Goal: Information Seeking & Learning: Learn about a topic

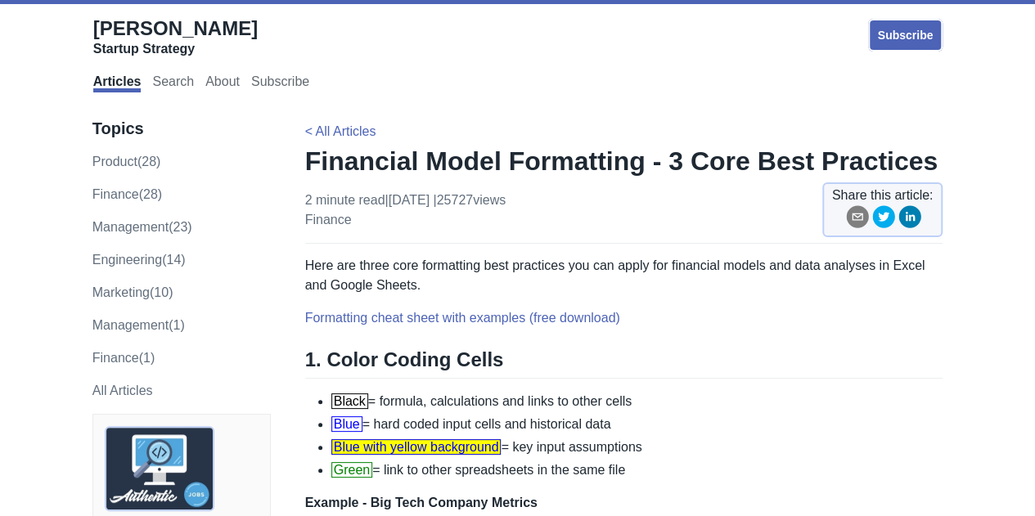
click at [527, 168] on h1 "Financial Model Formatting - 3 Core Best Practices" at bounding box center [624, 161] width 638 height 33
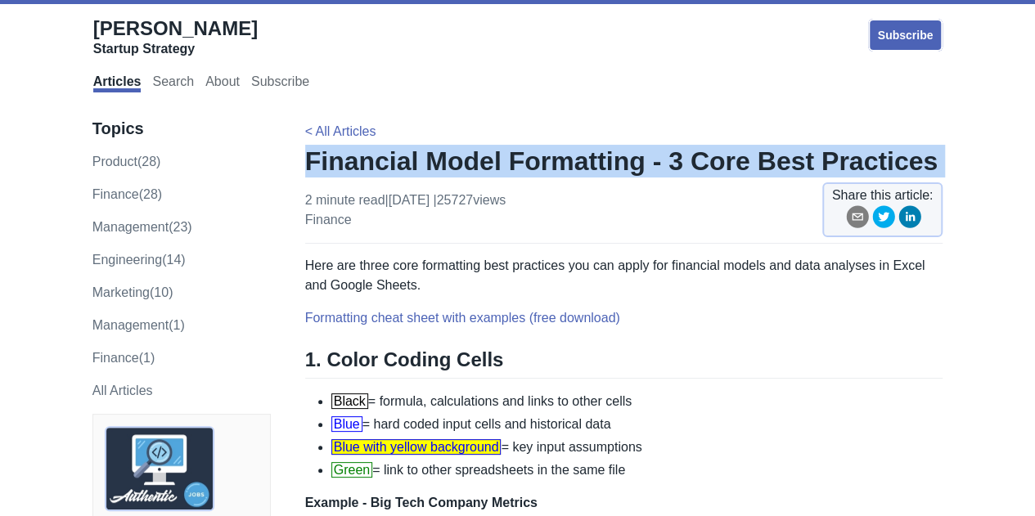
click at [527, 168] on h1 "Financial Model Formatting - 3 Core Best Practices" at bounding box center [624, 161] width 638 height 33
copy h1 "Financial Model Formatting - 3 Core Best Practices"
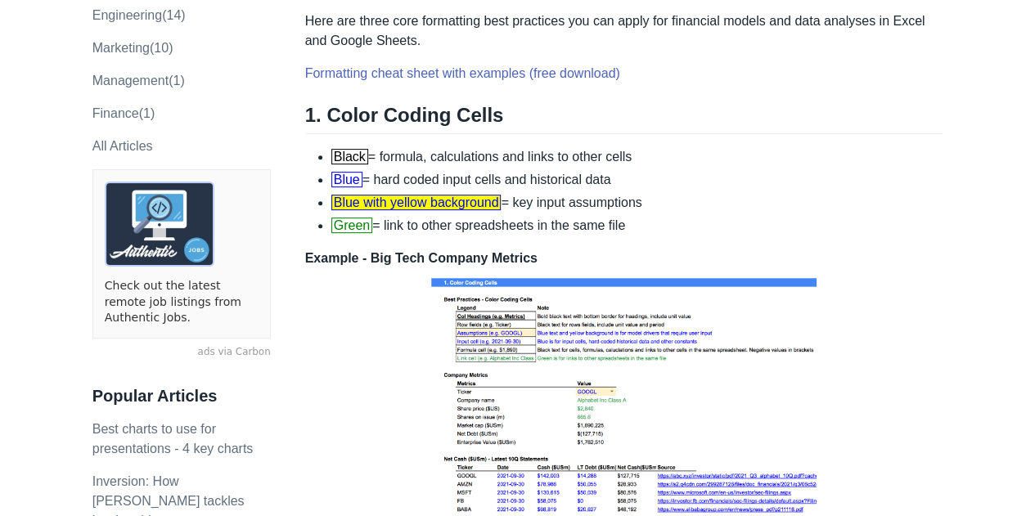
scroll to position [245, 0]
drag, startPoint x: 294, startPoint y: 113, endPoint x: 547, endPoint y: 210, distance: 270.8
drag, startPoint x: 598, startPoint y: 218, endPoint x: 615, endPoint y: 218, distance: 17.2
click at [599, 218] on li "Green = link to other spreadsheets in the same file" at bounding box center [637, 225] width 612 height 20
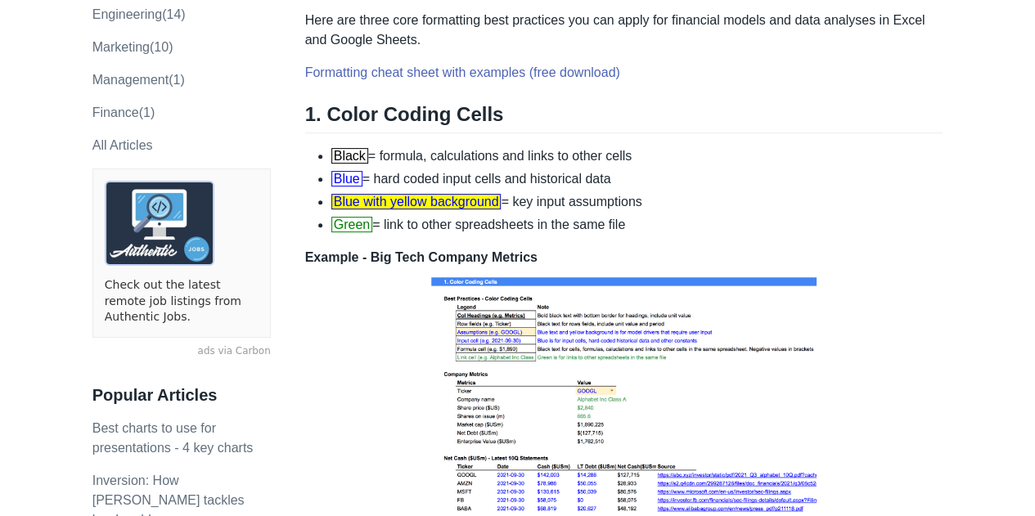
drag, startPoint x: 640, startPoint y: 225, endPoint x: 307, endPoint y: 112, distance: 350.7
copy div "1. Color Coding Cells Black = formula, calculations and links to other cells Bl…"
click at [891, 291] on p "Example - Big Tech Company Metrics" at bounding box center [624, 384] width 638 height 273
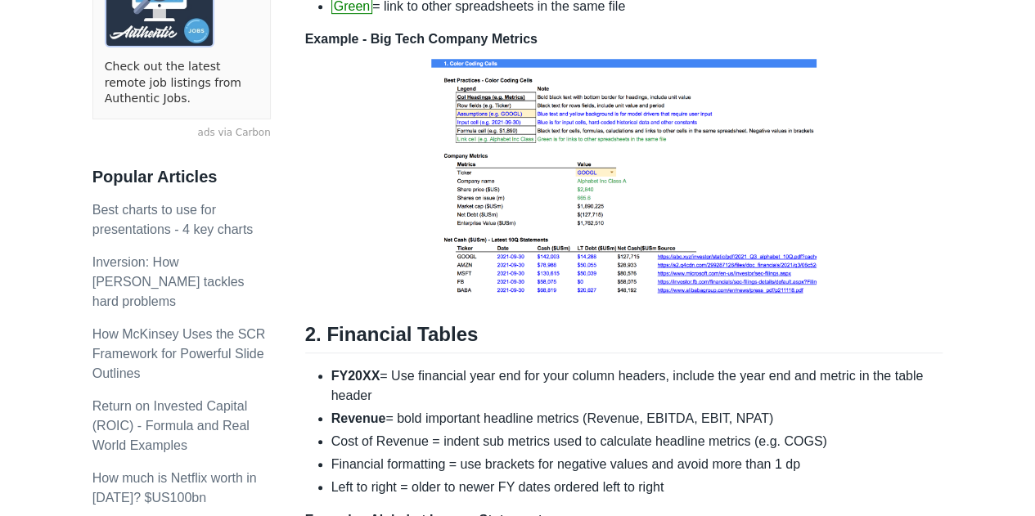
scroll to position [654, 0]
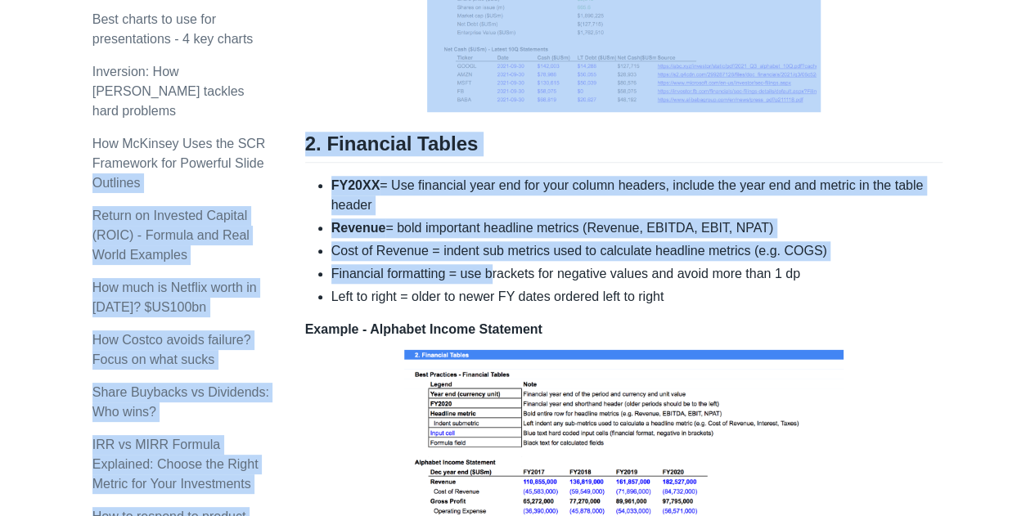
drag, startPoint x: 303, startPoint y: 150, endPoint x: 494, endPoint y: 268, distance: 225.1
click at [472, 272] on li "Financial formatting = use brackets for negative values and avoid more than 1 dp" at bounding box center [637, 274] width 612 height 20
click at [309, 146] on h2 "2. Financial Tables" at bounding box center [624, 147] width 638 height 31
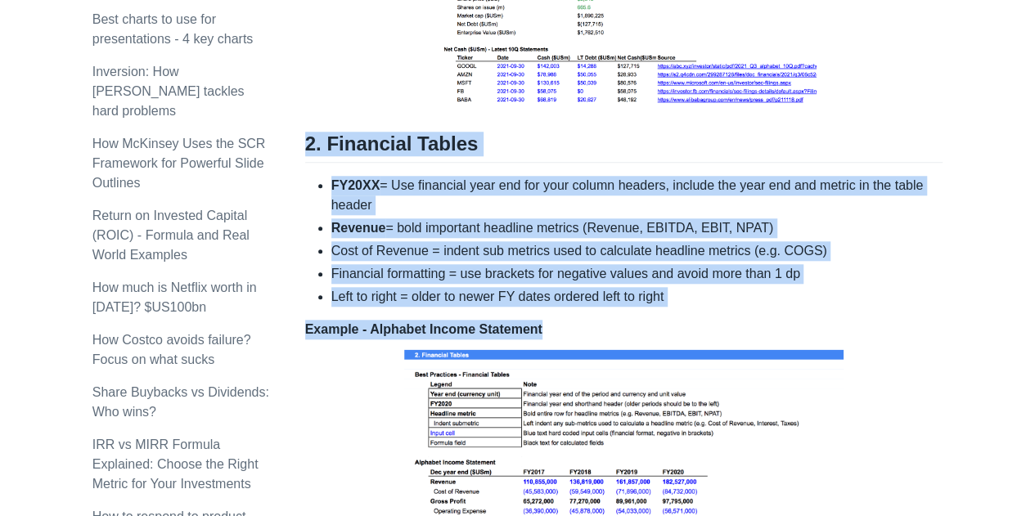
drag, startPoint x: 306, startPoint y: 143, endPoint x: 551, endPoint y: 314, distance: 299.0
click at [551, 314] on div "Here are three core formatting best practices you can apply for financial model…" at bounding box center [624, 328] width 638 height 1452
copy div "2. Financial Tables FY20XX = Use financial year end for your column headers, in…"
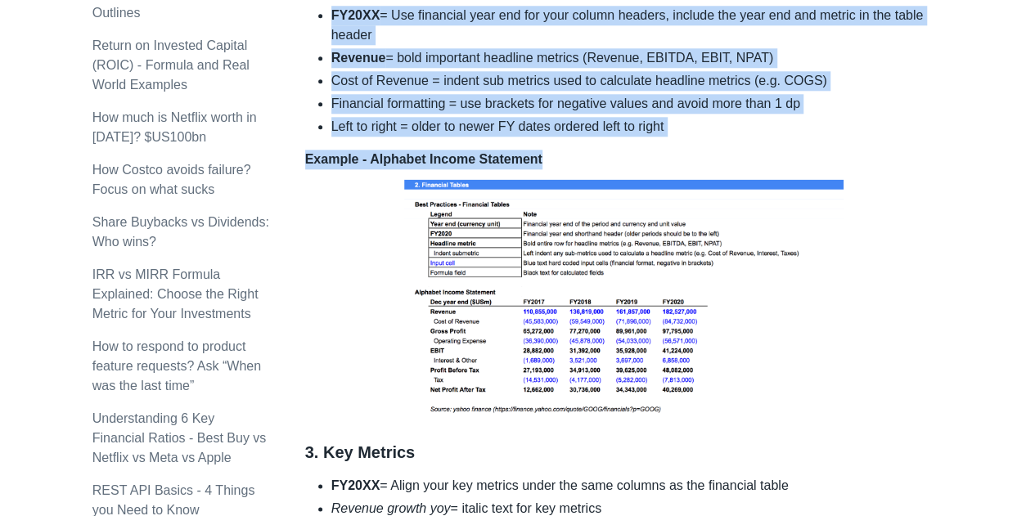
scroll to position [818, 0]
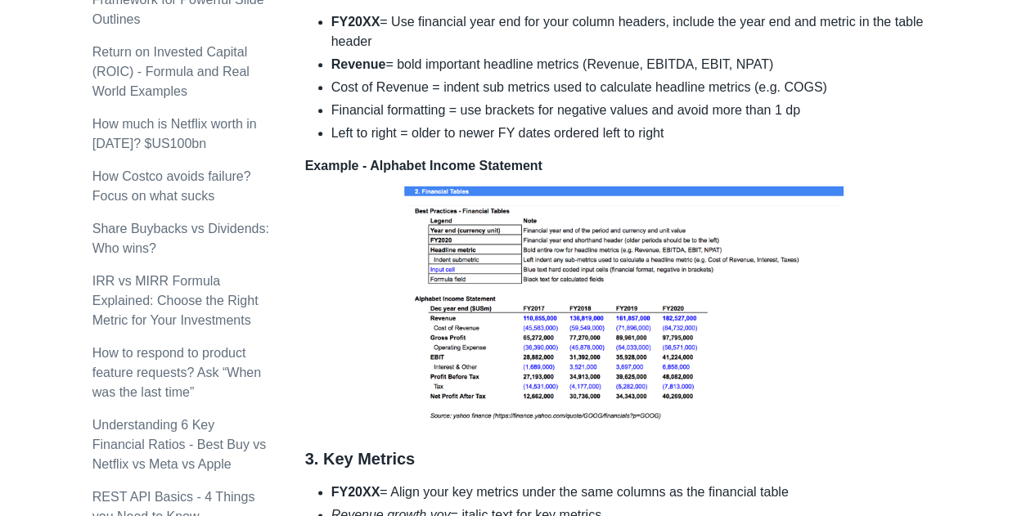
click at [733, 478] on div "Here are three core formatting best practices you can apply for financial model…" at bounding box center [624, 164] width 638 height 1452
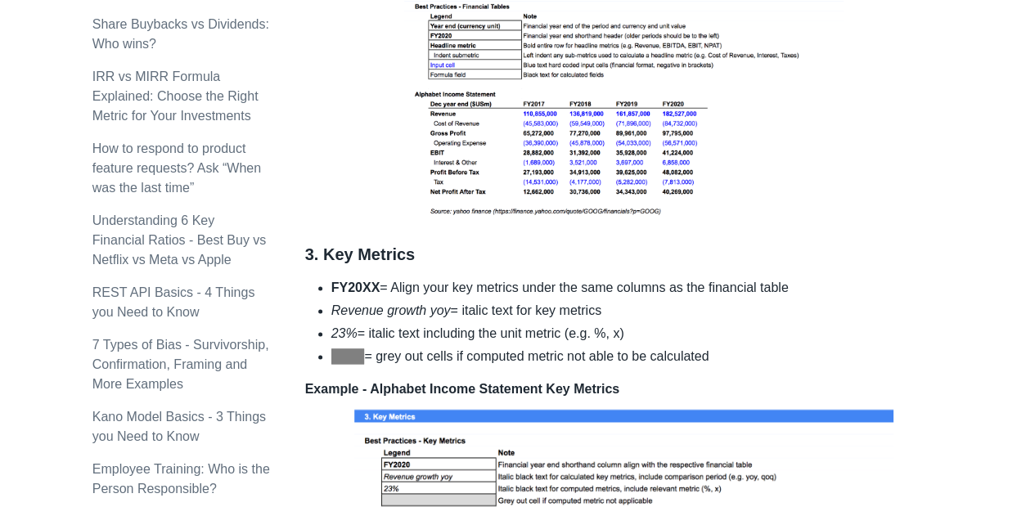
scroll to position [1145, 0]
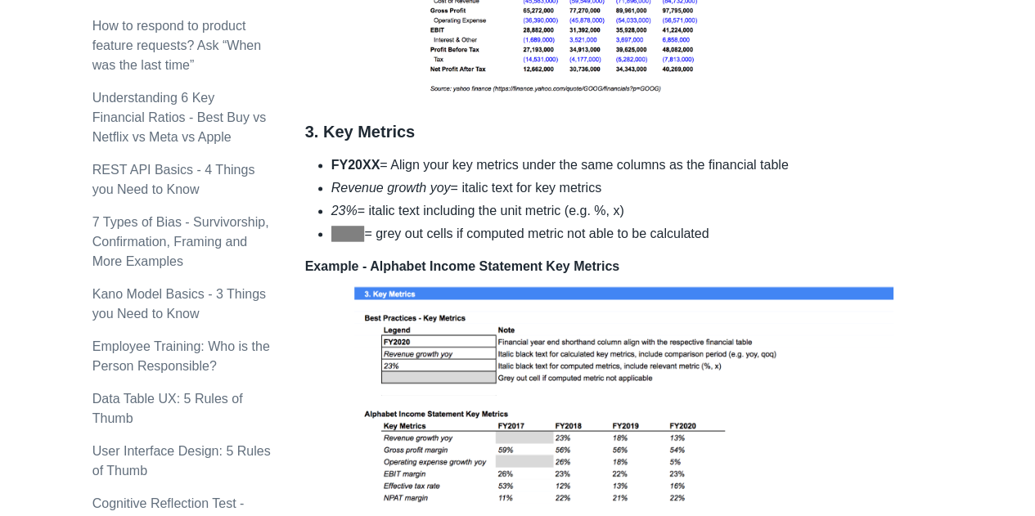
drag, startPoint x: 307, startPoint y: 131, endPoint x: 718, endPoint y: 230, distance: 423.1
copy div "3. Key Metrics FY20XX = Align your key metrics under the same columns as the fi…"
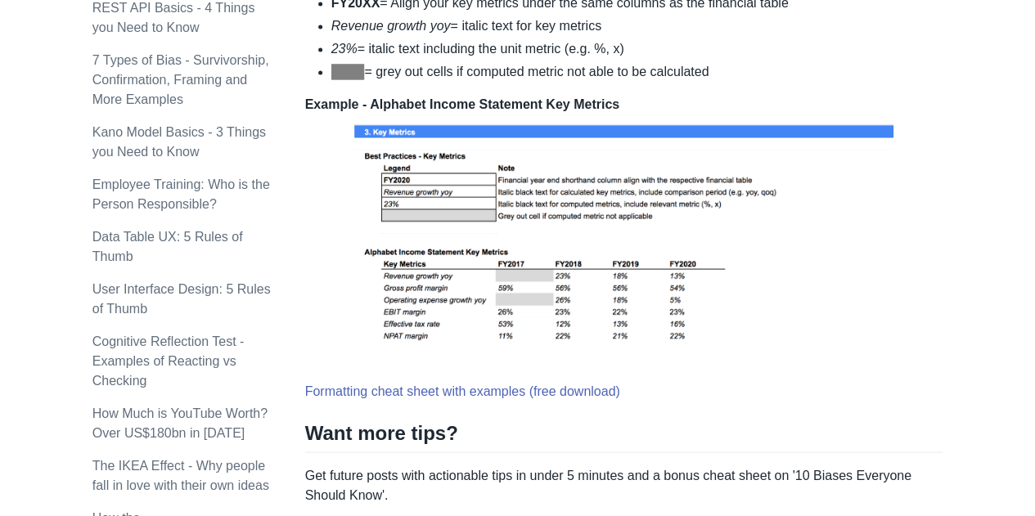
scroll to position [1308, 0]
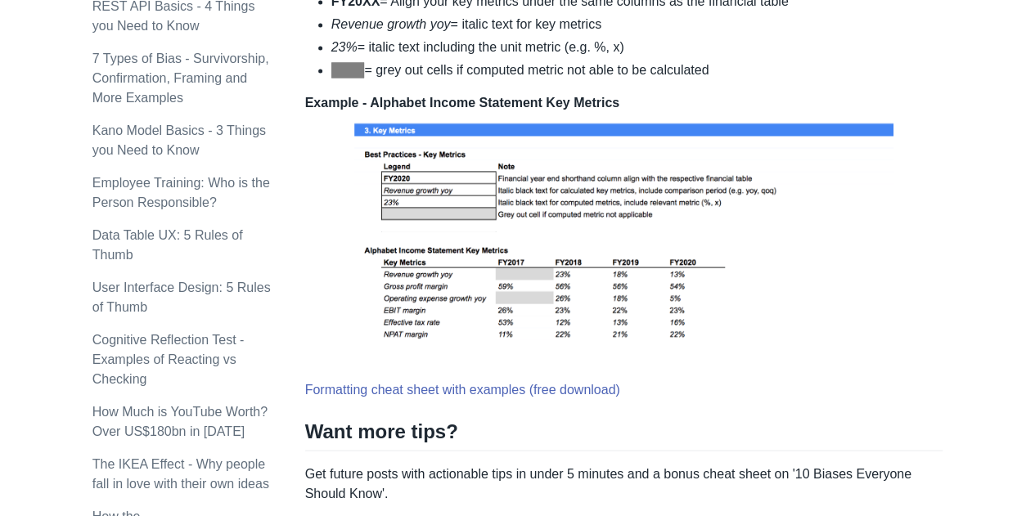
drag, startPoint x: 586, startPoint y: 227, endPoint x: 873, endPoint y: 244, distance: 288.3
click at [874, 244] on img at bounding box center [623, 240] width 547 height 254
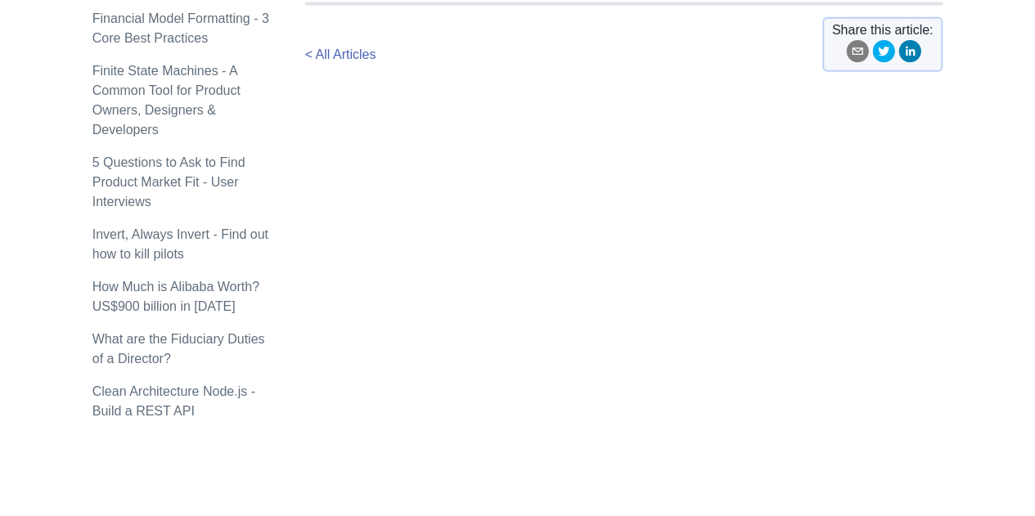
scroll to position [2014, 0]
